Goal: Task Accomplishment & Management: Use online tool/utility

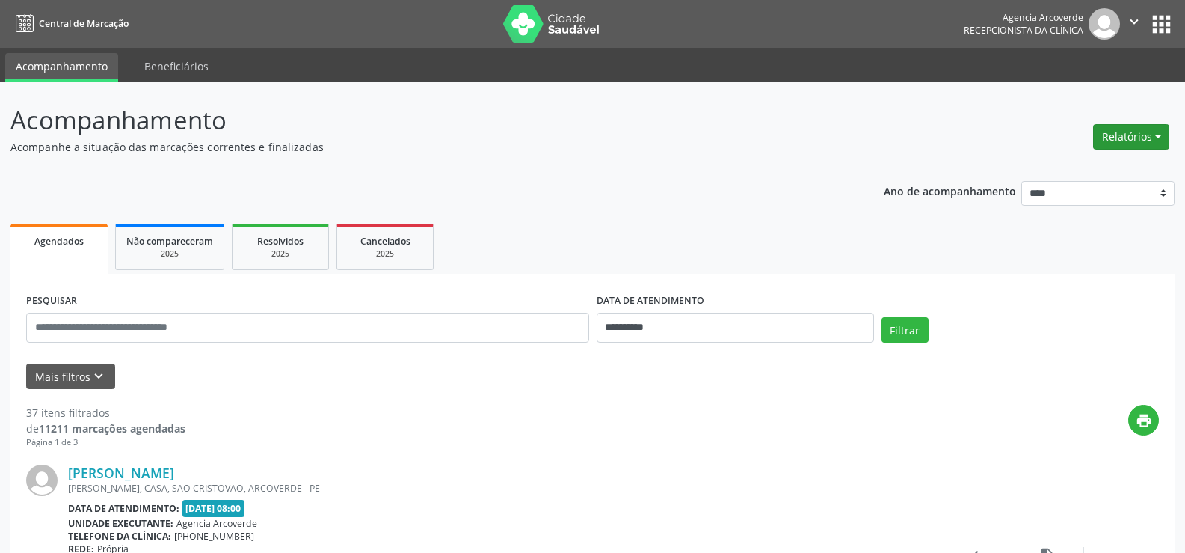
click at [1141, 138] on button "Relatórios" at bounding box center [1131, 136] width 76 height 25
click at [1087, 171] on link "Agendamentos" at bounding box center [1090, 169] width 161 height 21
select select "*"
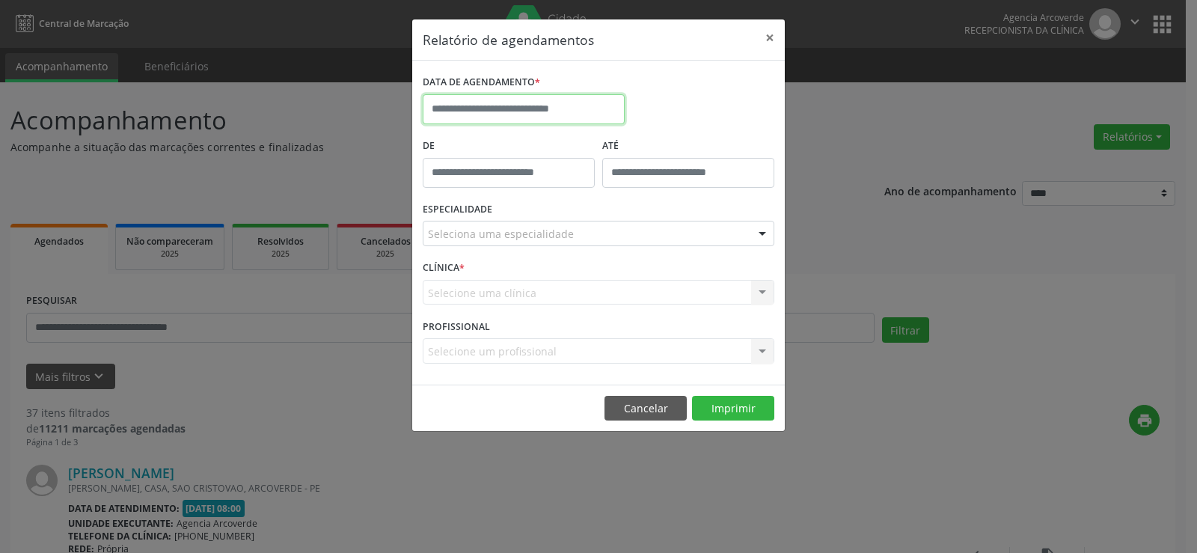
click at [545, 116] on input "text" at bounding box center [524, 109] width 202 height 30
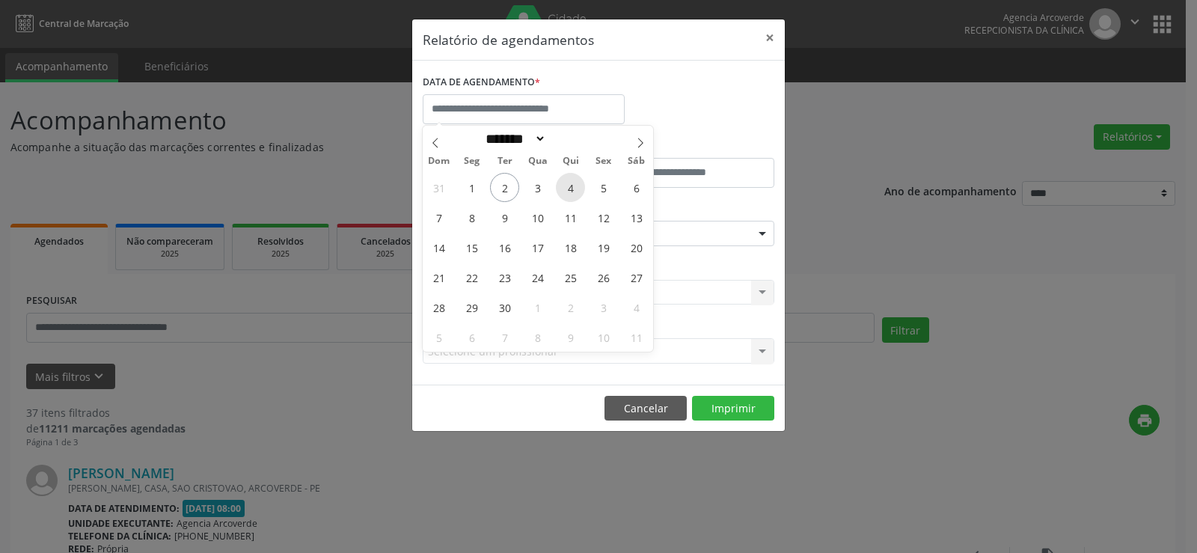
click at [571, 184] on span "4" at bounding box center [570, 187] width 29 height 29
type input "**********"
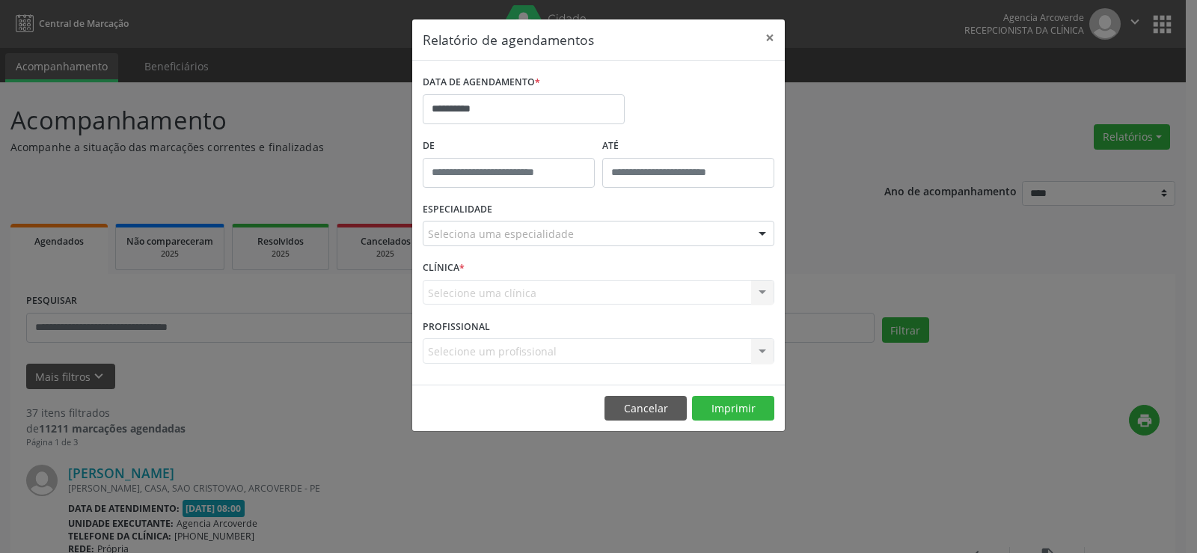
click at [640, 234] on div "Seleciona uma especialidade" at bounding box center [599, 233] width 352 height 25
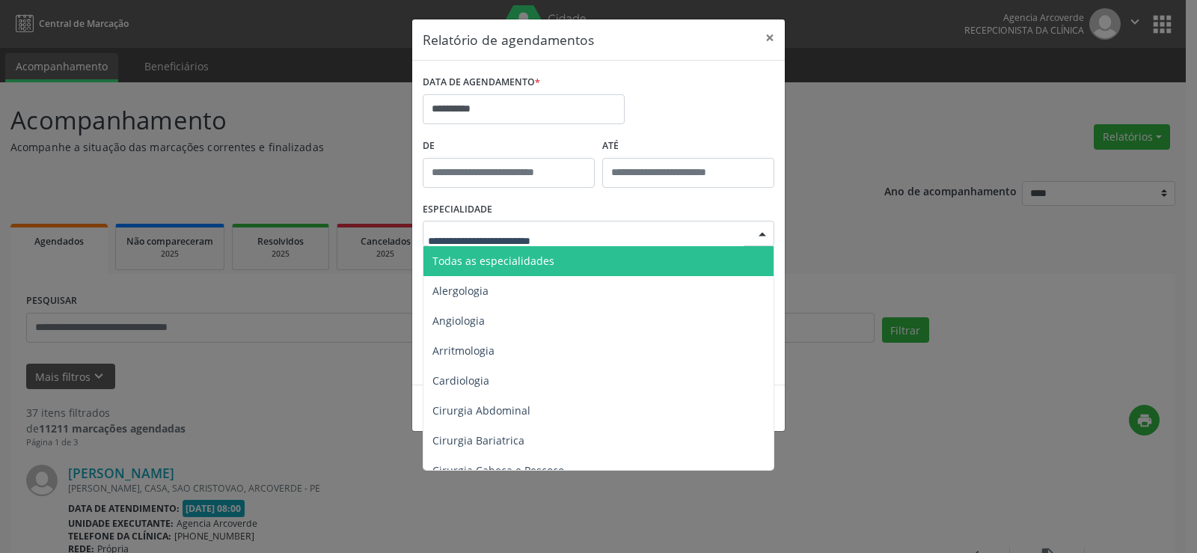
click at [628, 255] on span "Todas as especialidades" at bounding box center [599, 261] width 352 height 30
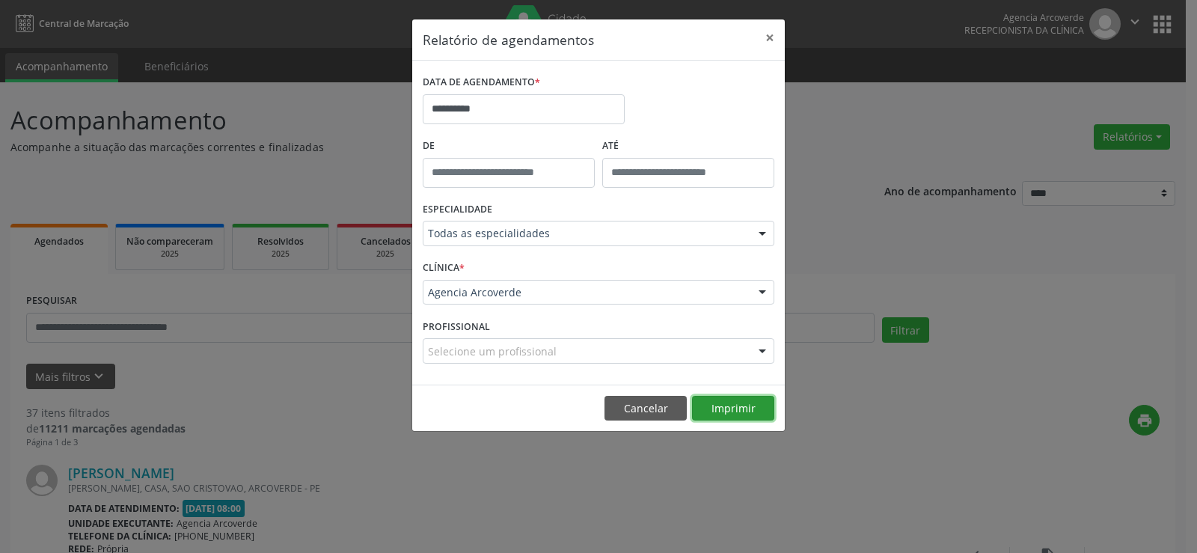
click at [719, 402] on button "Imprimir" at bounding box center [733, 408] width 82 height 25
